Goal: Navigation & Orientation: Find specific page/section

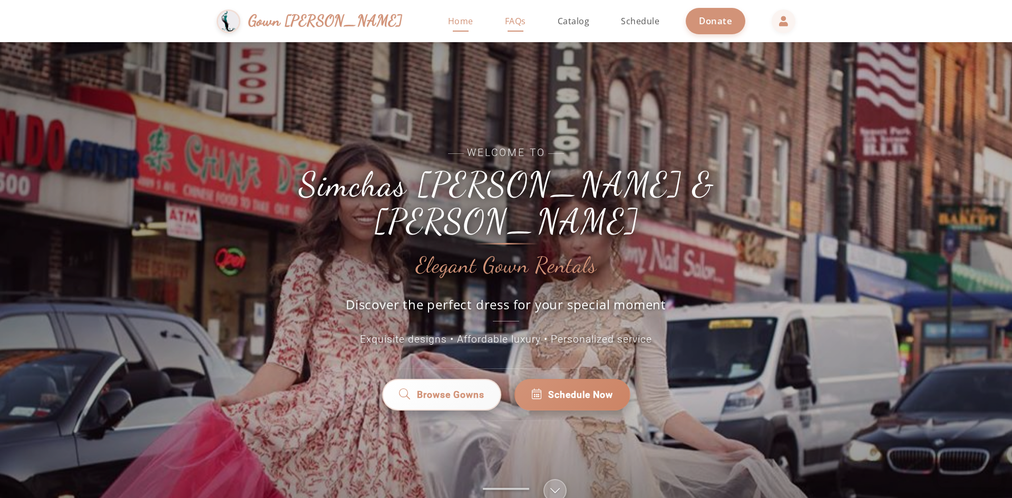
click at [505, 22] on span "FAQs" at bounding box center [515, 21] width 21 height 12
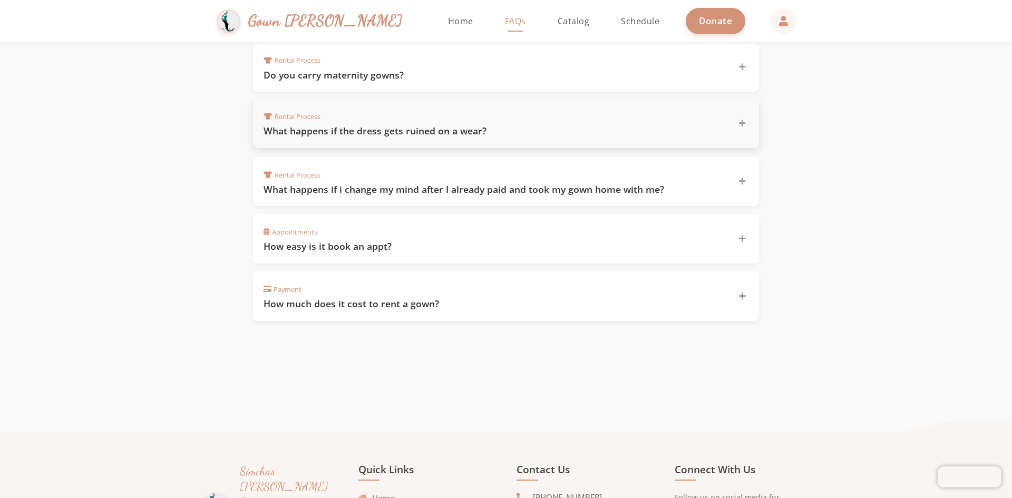
scroll to position [843, 0]
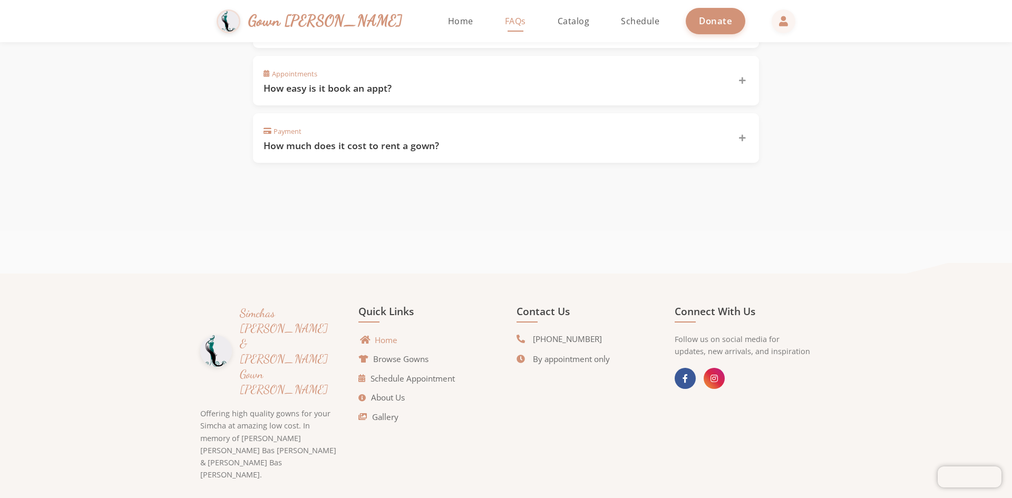
click at [383, 338] on link "Home" at bounding box center [379, 340] width 36 height 12
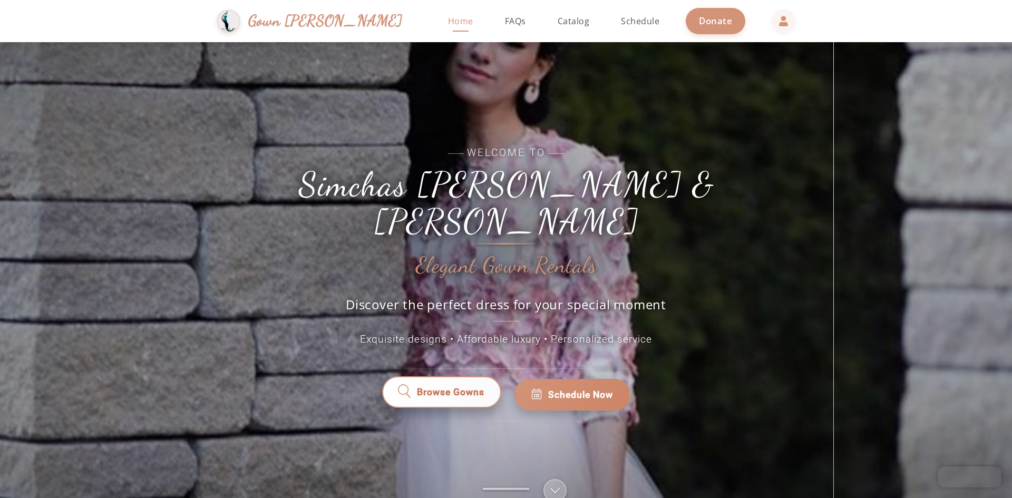
click at [455, 388] on span "Browse Gowns" at bounding box center [450, 395] width 67 height 14
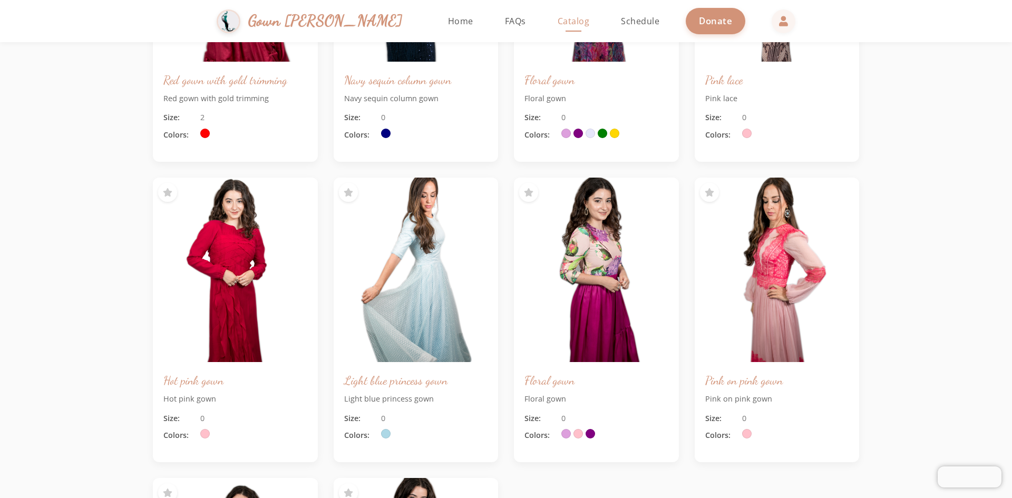
scroll to position [527, 0]
